Goal: Information Seeking & Learning: Learn about a topic

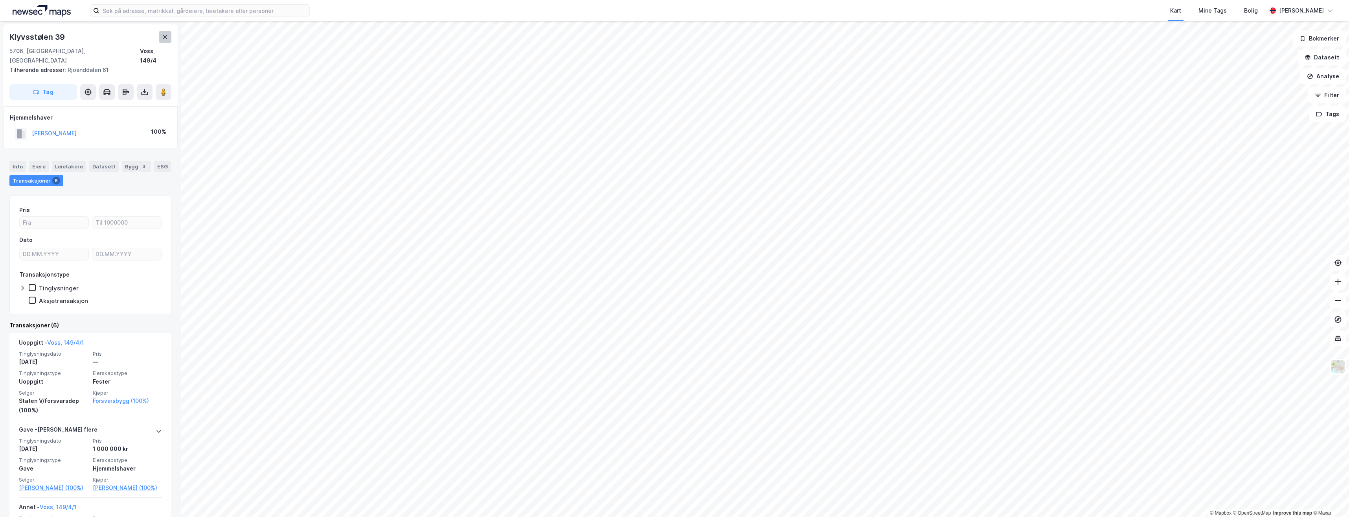
click at [167, 38] on icon at bounding box center [165, 37] width 6 height 6
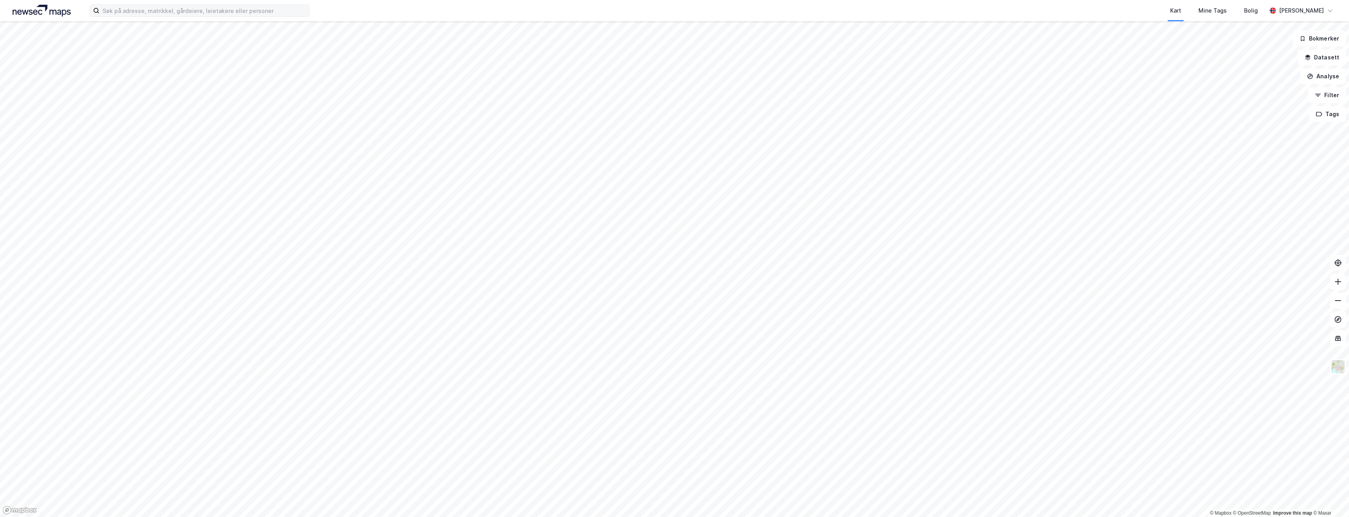
drag, startPoint x: 51, startPoint y: 16, endPoint x: 96, endPoint y: 11, distance: 44.7
click at [51, 16] on img at bounding box center [42, 11] width 58 height 12
click at [48, 15] on img at bounding box center [42, 11] width 58 height 12
